Goal: Task Accomplishment & Management: Complete application form

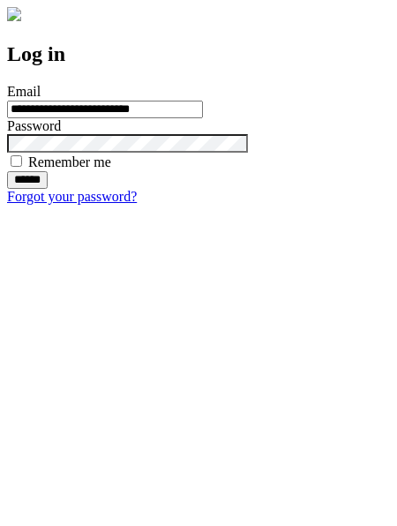
type input "**********"
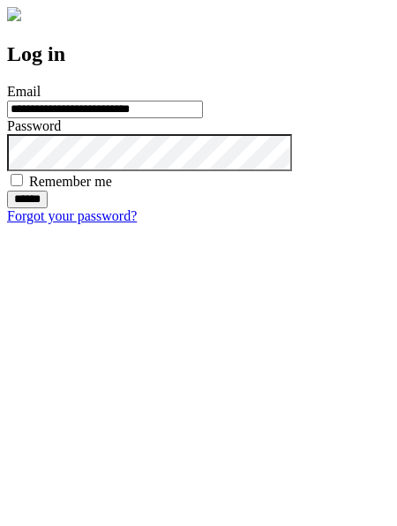
click at [48, 208] on input "******" at bounding box center [27, 200] width 41 height 18
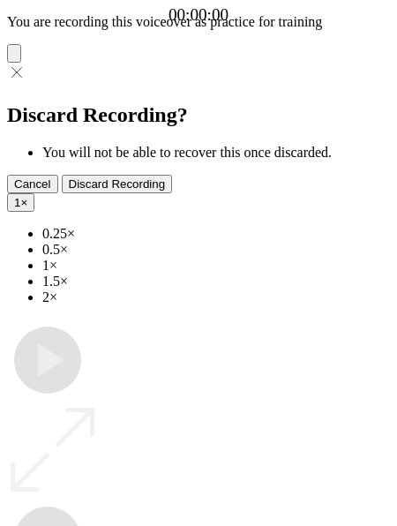
type input "**********"
